Goal: Task Accomplishment & Management: Manage account settings

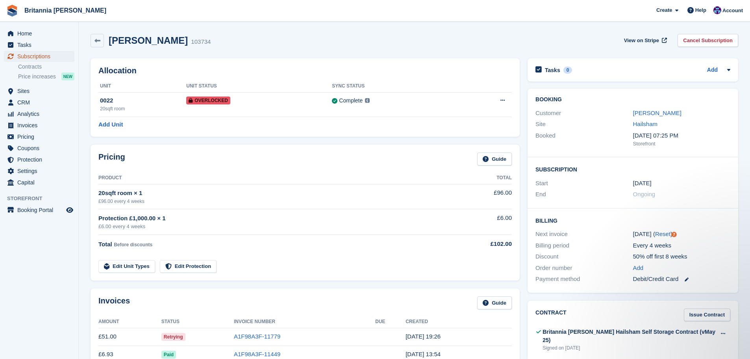
click at [65, 58] on link "Subscriptions" at bounding box center [39, 56] width 70 height 11
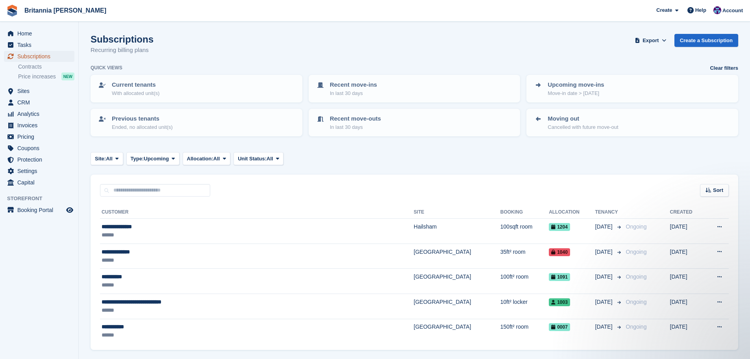
click at [54, 61] on span "Subscriptions" at bounding box center [40, 56] width 47 height 11
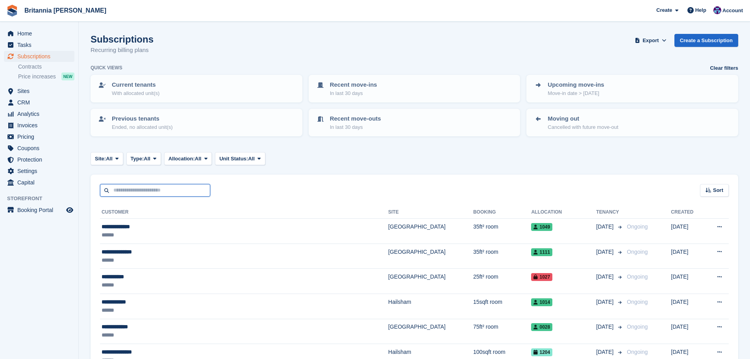
click at [131, 192] on input "text" at bounding box center [155, 190] width 110 height 13
click at [35, 91] on span "Sites" at bounding box center [40, 90] width 47 height 11
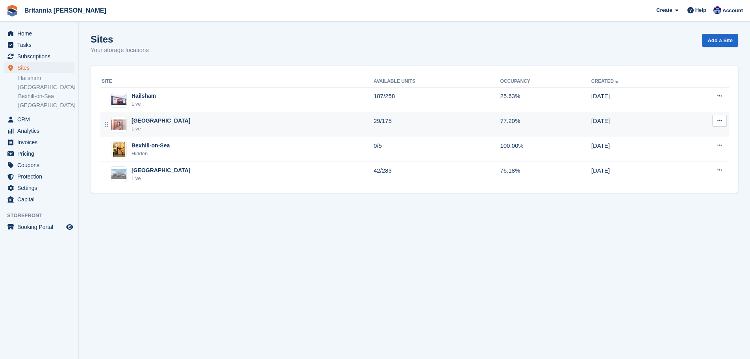
click at [152, 120] on div "[GEOGRAPHIC_DATA]" at bounding box center [160, 121] width 59 height 8
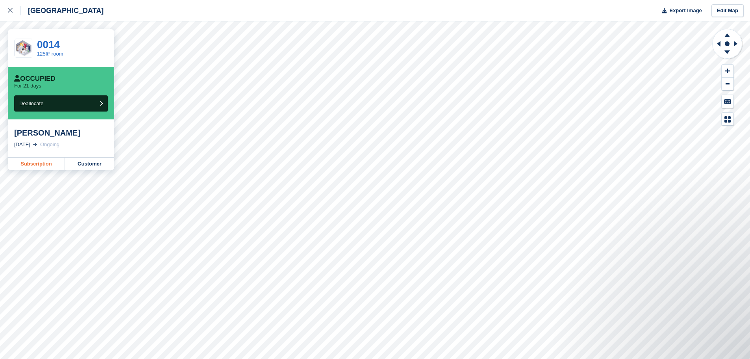
click at [28, 167] on link "Subscription" at bounding box center [36, 163] width 57 height 13
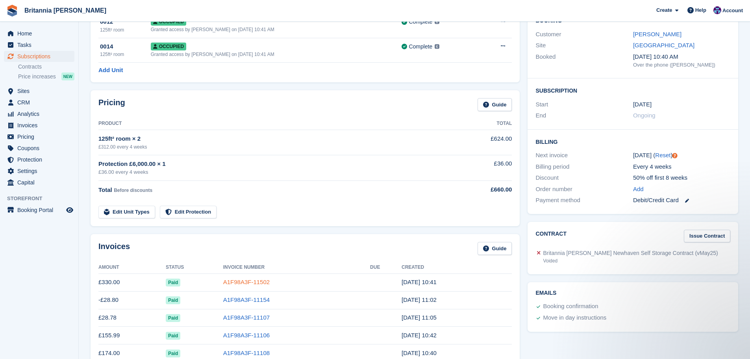
click at [255, 280] on link "A1F98A3F-11502" at bounding box center [246, 281] width 46 height 7
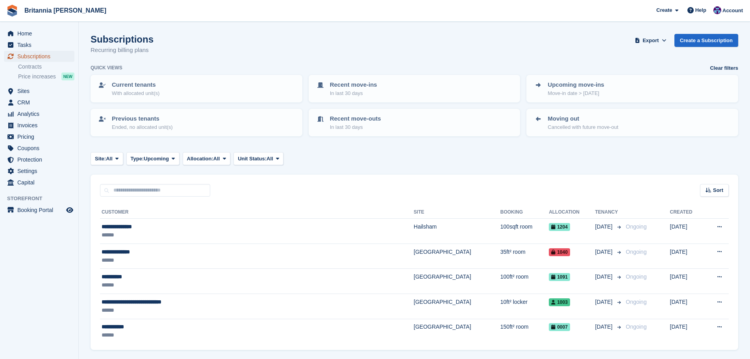
click at [50, 59] on span "Subscriptions" at bounding box center [40, 56] width 47 height 11
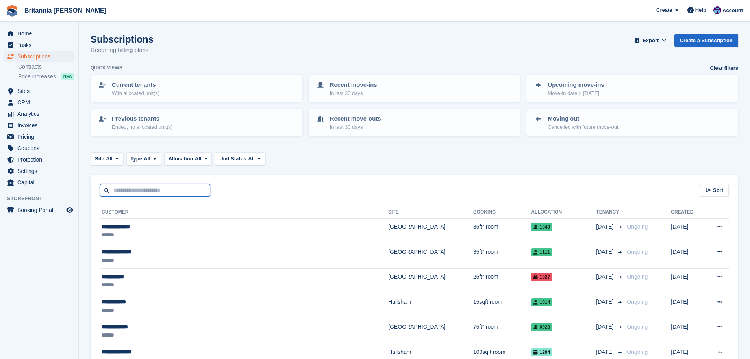
click at [168, 190] on input "text" at bounding box center [155, 190] width 110 height 13
type input "*****"
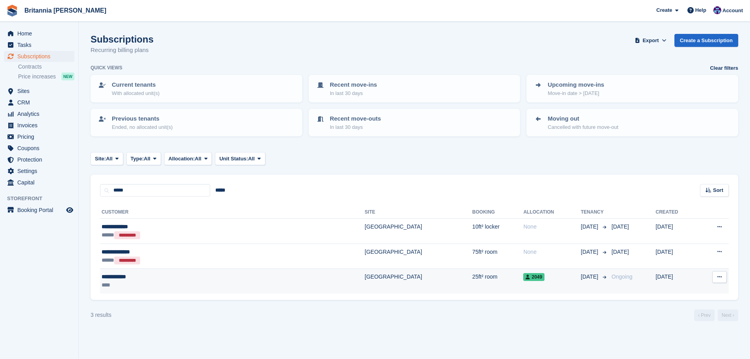
click at [472, 285] on td "25ft² room" at bounding box center [497, 280] width 51 height 25
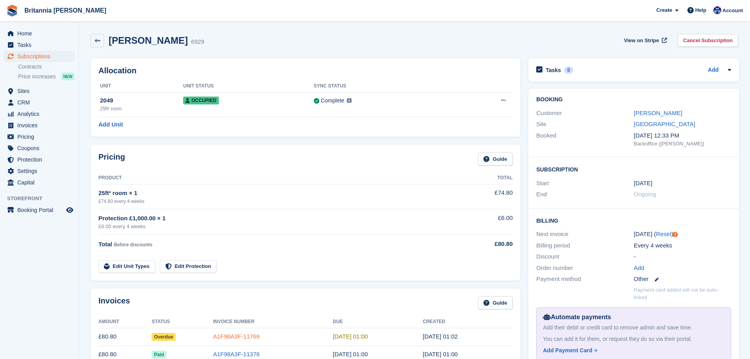
click at [231, 335] on link "A1F98A3F-11769" at bounding box center [236, 336] width 46 height 7
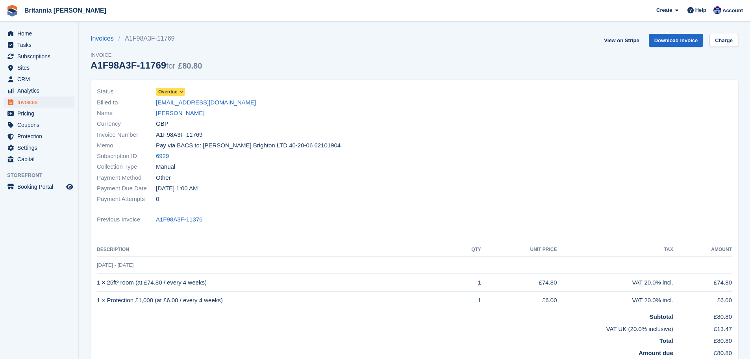
click at [171, 90] on span "Overdue" at bounding box center [167, 91] width 19 height 7
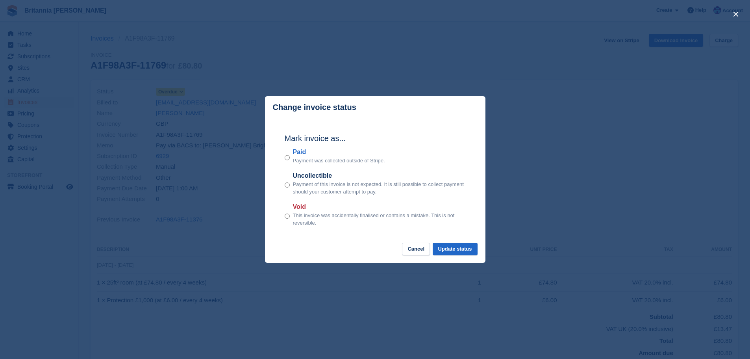
click at [306, 151] on label "Paid" at bounding box center [339, 151] width 92 height 9
click at [461, 248] on button "Update status" at bounding box center [455, 248] width 45 height 13
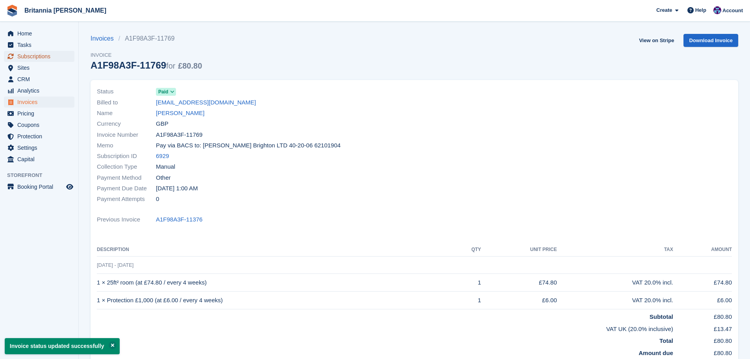
click at [58, 56] on span "Subscriptions" at bounding box center [40, 56] width 47 height 11
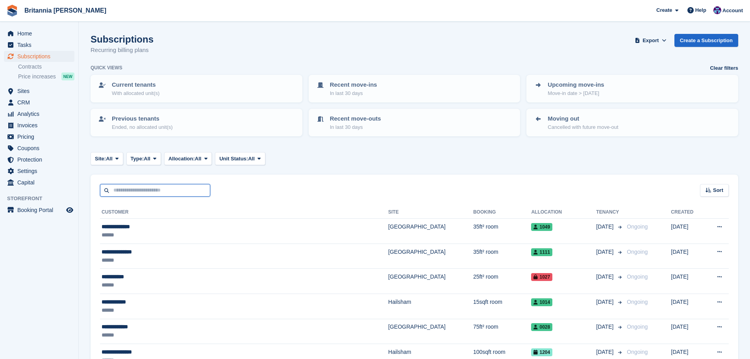
click at [144, 191] on input "text" at bounding box center [155, 190] width 110 height 13
type input "*****"
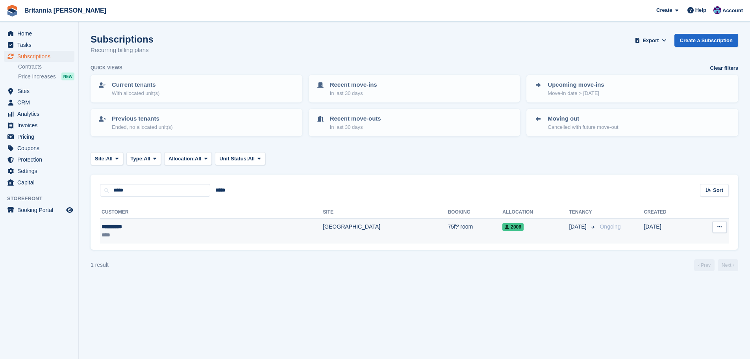
click at [323, 222] on td "[GEOGRAPHIC_DATA]" at bounding box center [385, 230] width 125 height 25
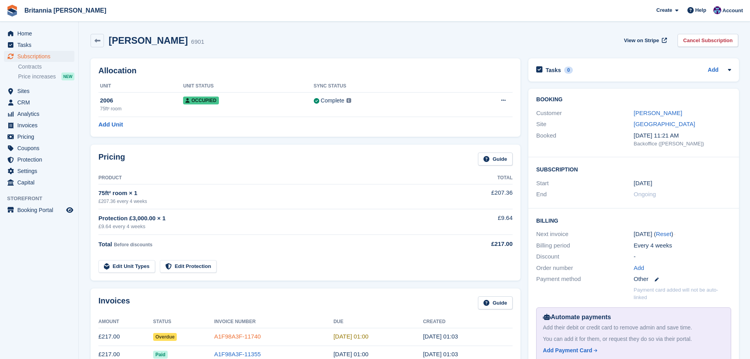
click at [225, 335] on link "A1F98A3F-11740" at bounding box center [237, 336] width 46 height 7
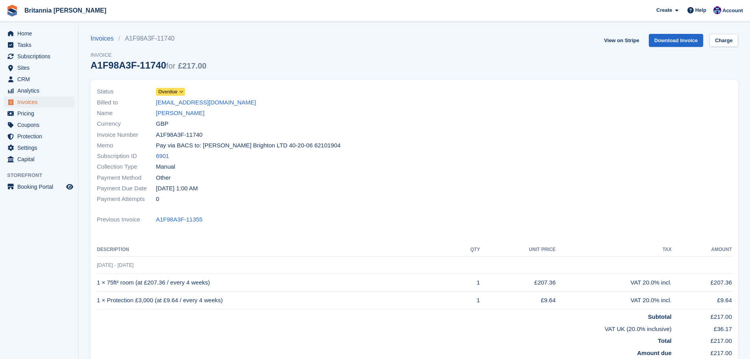
click at [177, 86] on div "Status Overdue Billed to [EMAIL_ADDRESS][DOMAIN_NAME] Name [PERSON_NAME] Curren…" at bounding box center [253, 145] width 322 height 128
click at [176, 89] on span "Overdue" at bounding box center [167, 91] width 19 height 7
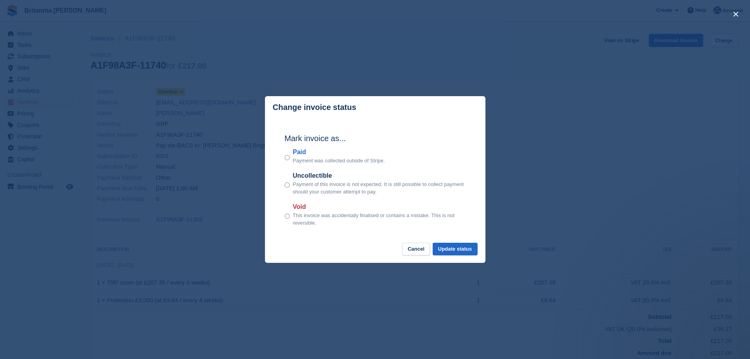
click at [302, 149] on label "Paid" at bounding box center [339, 151] width 92 height 9
click at [476, 250] on button "Update status" at bounding box center [455, 248] width 45 height 13
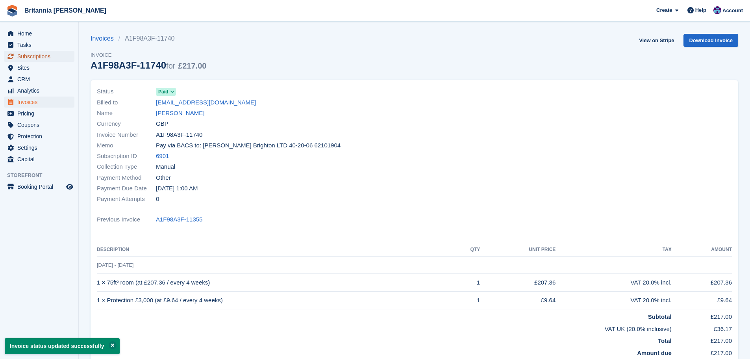
click at [48, 56] on span "Subscriptions" at bounding box center [40, 56] width 47 height 11
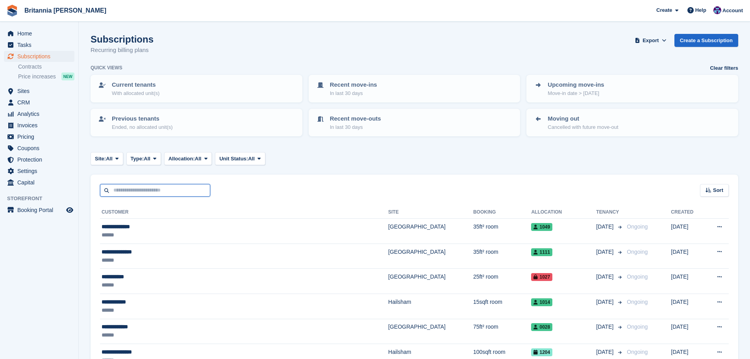
click at [141, 193] on input "text" at bounding box center [155, 190] width 110 height 13
type input "*****"
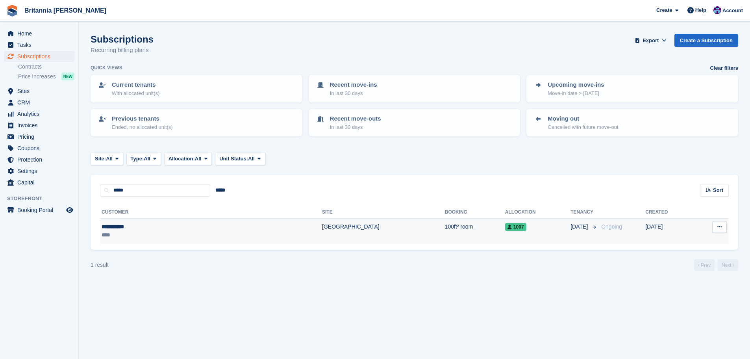
click at [322, 227] on td "[GEOGRAPHIC_DATA]" at bounding box center [383, 230] width 123 height 25
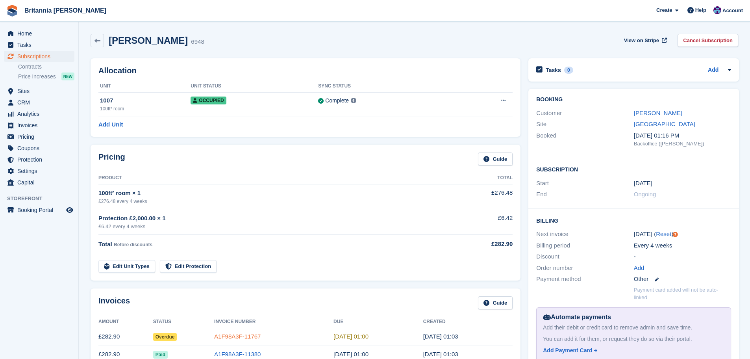
click at [227, 337] on link "A1F98A3F-11767" at bounding box center [237, 336] width 46 height 7
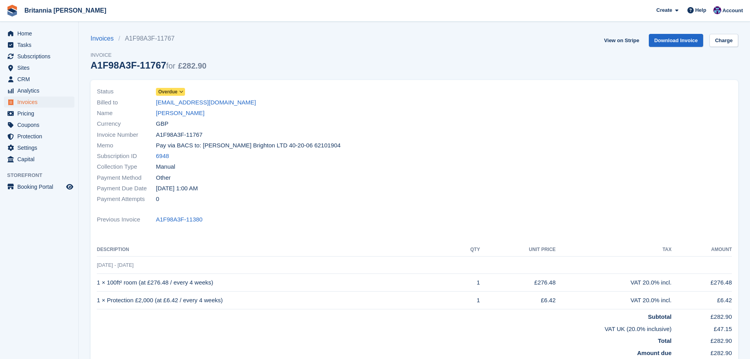
click at [178, 92] on span at bounding box center [181, 92] width 6 height 6
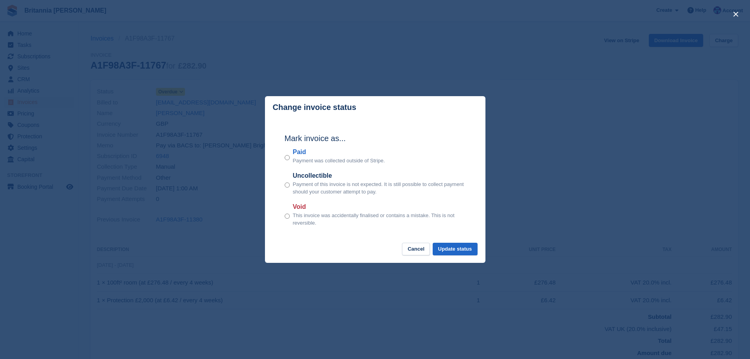
click at [292, 156] on div "Paid Payment was collected outside of Stripe." at bounding box center [375, 155] width 181 height 17
click at [299, 150] on label "Paid" at bounding box center [339, 151] width 92 height 9
click at [456, 246] on button "Update status" at bounding box center [455, 248] width 45 height 13
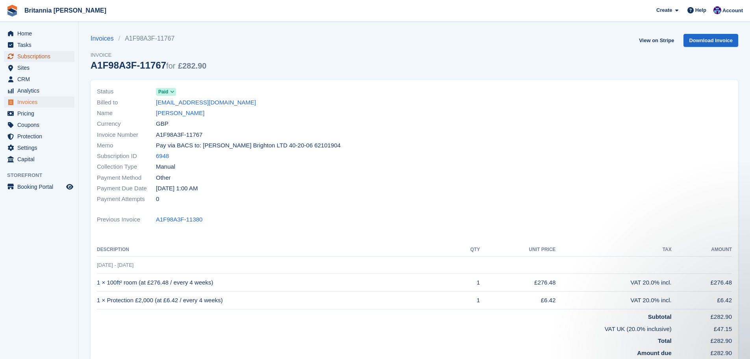
click at [45, 60] on span "Subscriptions" at bounding box center [40, 56] width 47 height 11
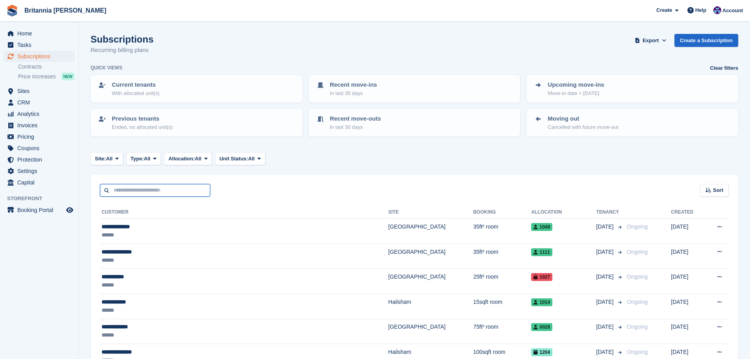
click at [166, 187] on input "text" at bounding box center [155, 190] width 110 height 13
type input "****"
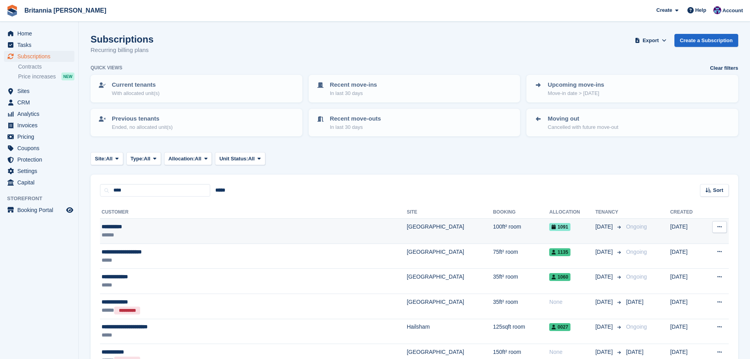
click at [213, 220] on td "**********" at bounding box center [253, 230] width 307 height 25
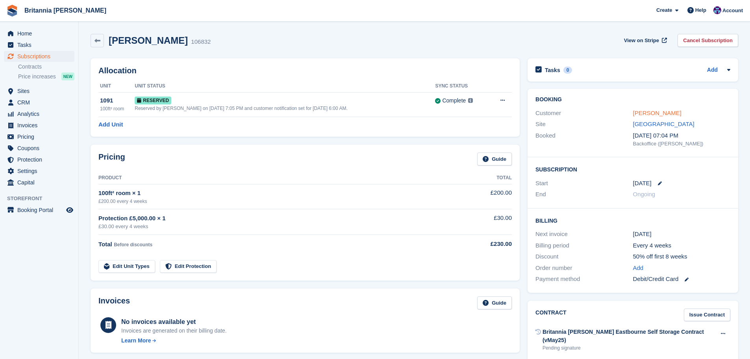
click at [642, 114] on link "Alan White" at bounding box center [657, 112] width 48 height 7
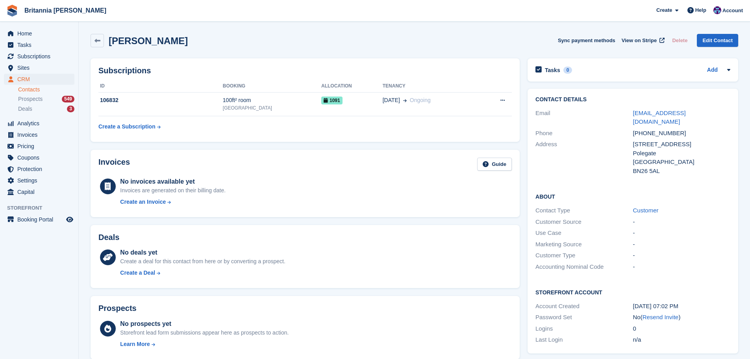
scroll to position [79, 0]
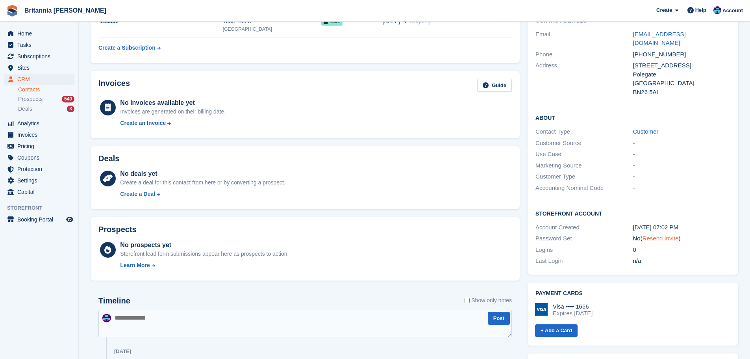
click at [657, 235] on link "Resend Invite" at bounding box center [660, 238] width 36 height 7
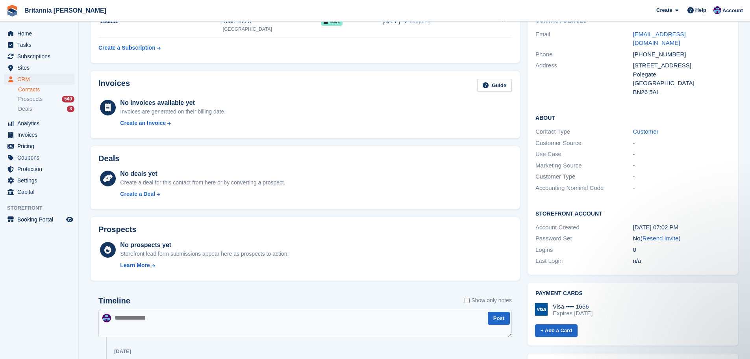
scroll to position [0, 0]
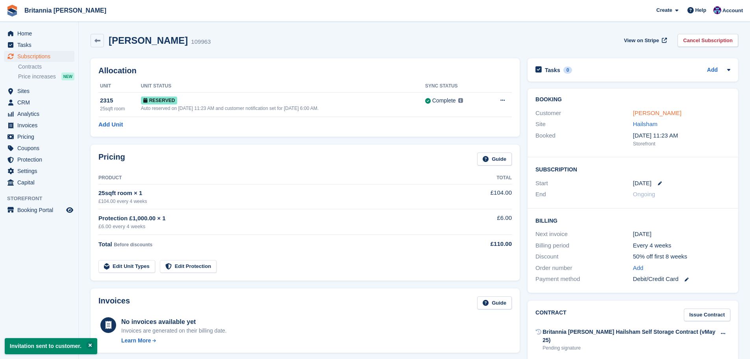
click at [636, 111] on link "[PERSON_NAME]" at bounding box center [657, 112] width 48 height 7
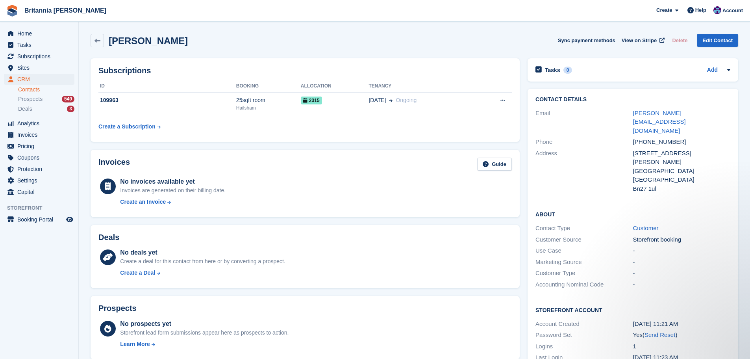
scroll to position [39, 0]
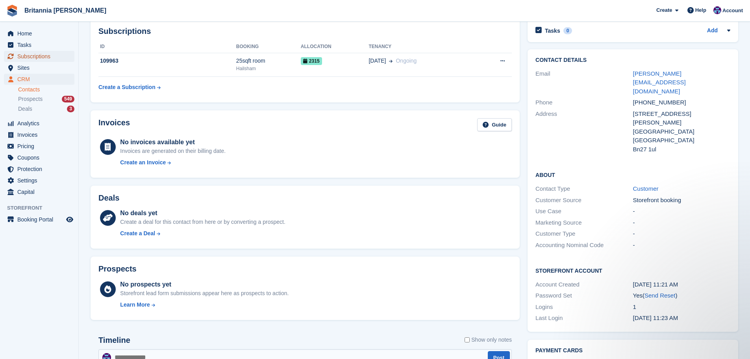
click at [53, 54] on span "Subscriptions" at bounding box center [40, 56] width 47 height 11
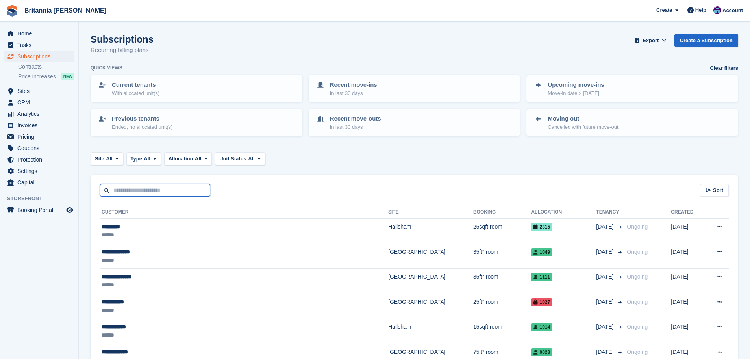
click at [132, 187] on input "text" at bounding box center [155, 190] width 110 height 13
type input "****"
